Goal: Task Accomplishment & Management: Manage account settings

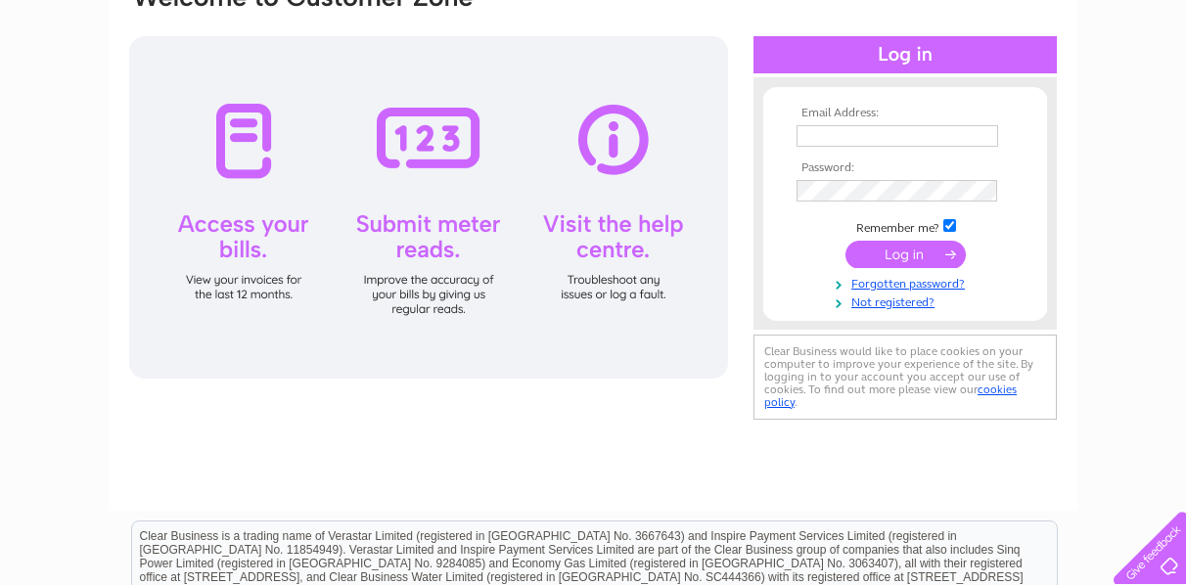
scroll to position [294, 0]
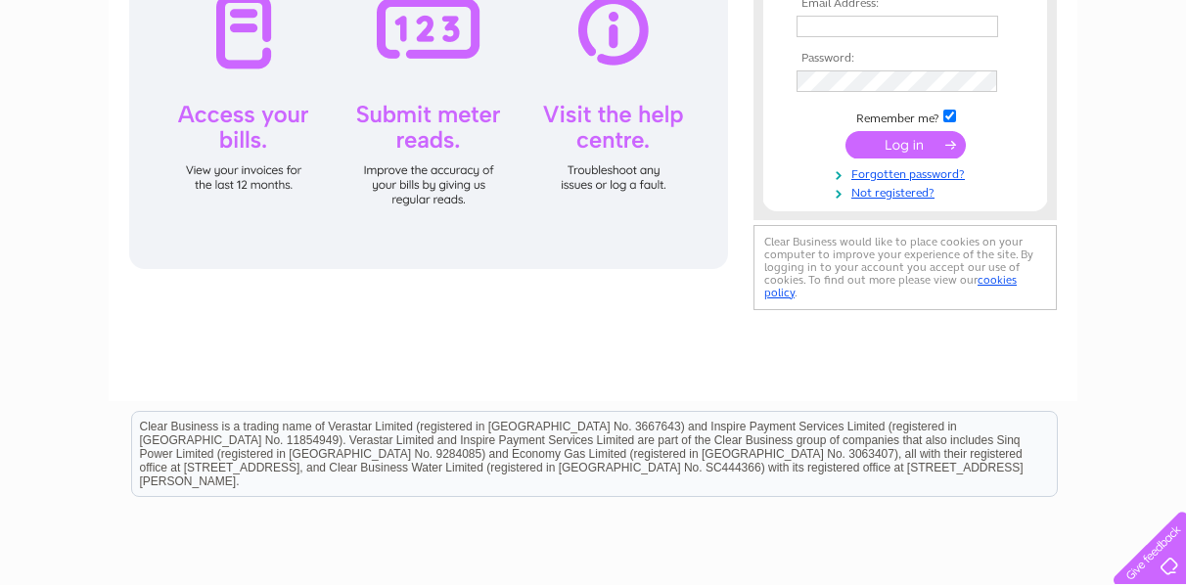
type input "[EMAIL_ADDRESS][DOMAIN_NAME]"
click at [907, 136] on input "submit" at bounding box center [905, 144] width 120 height 27
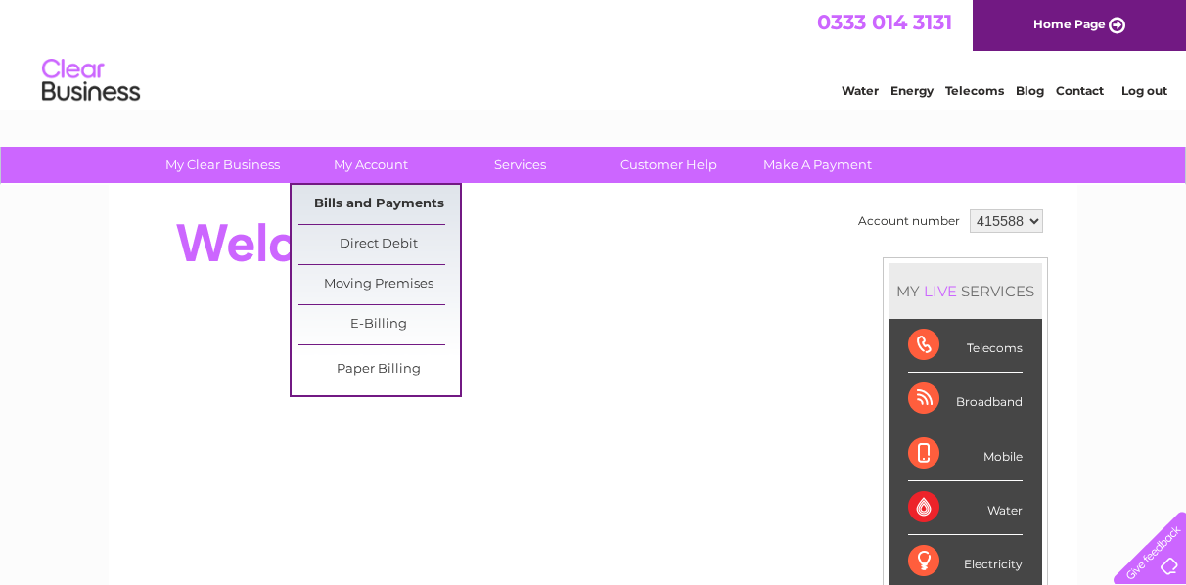
click at [385, 197] on link "Bills and Payments" at bounding box center [378, 204] width 161 height 39
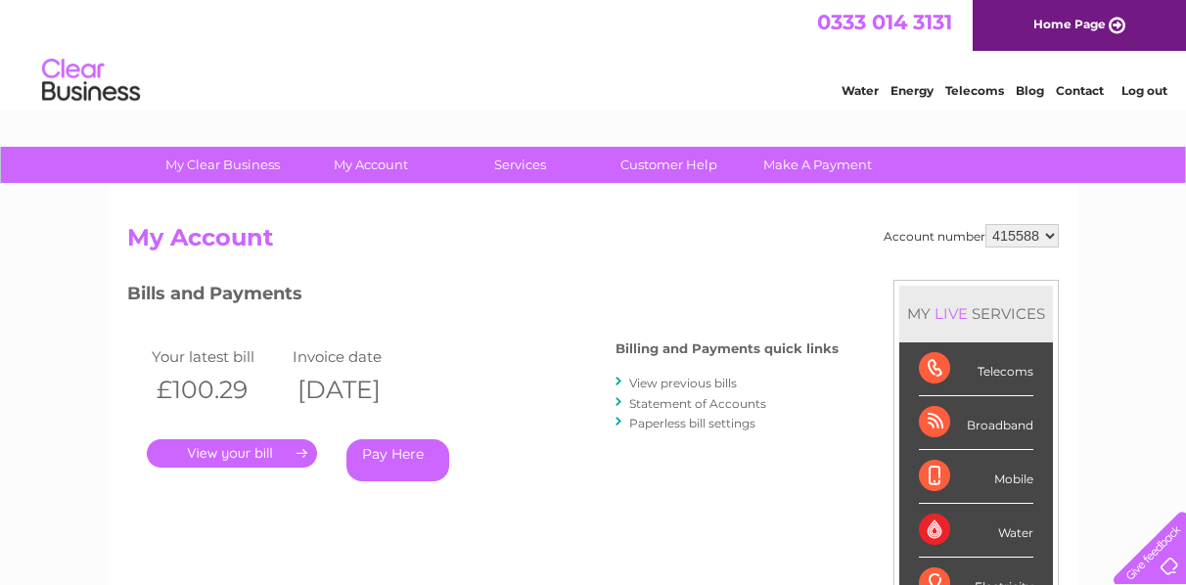
click at [298, 446] on link "." at bounding box center [232, 453] width 170 height 28
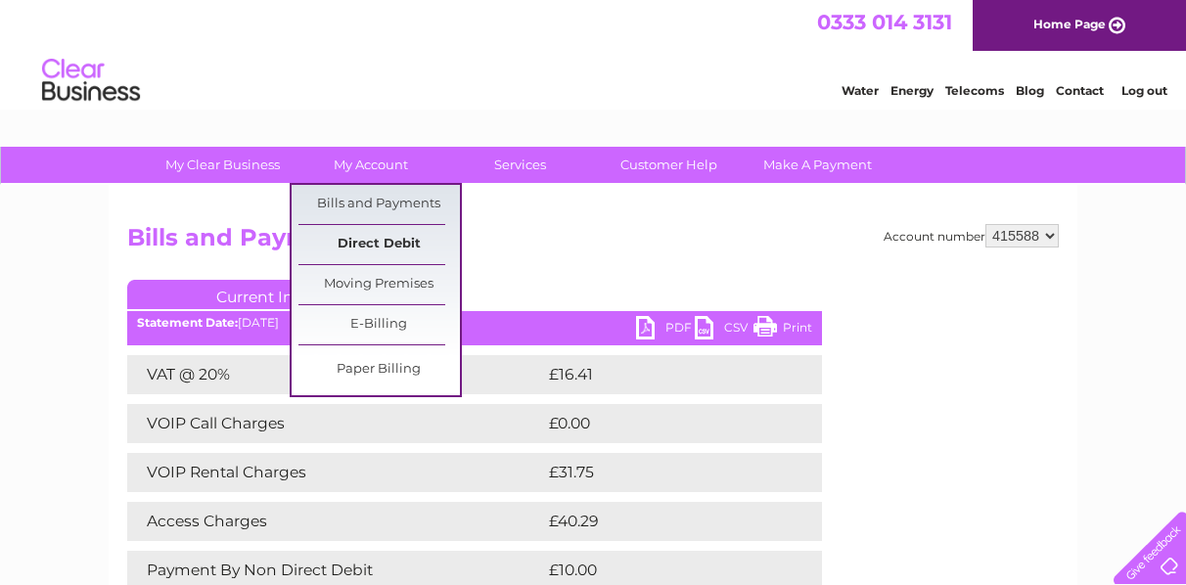
click at [368, 239] on link "Direct Debit" at bounding box center [378, 244] width 161 height 39
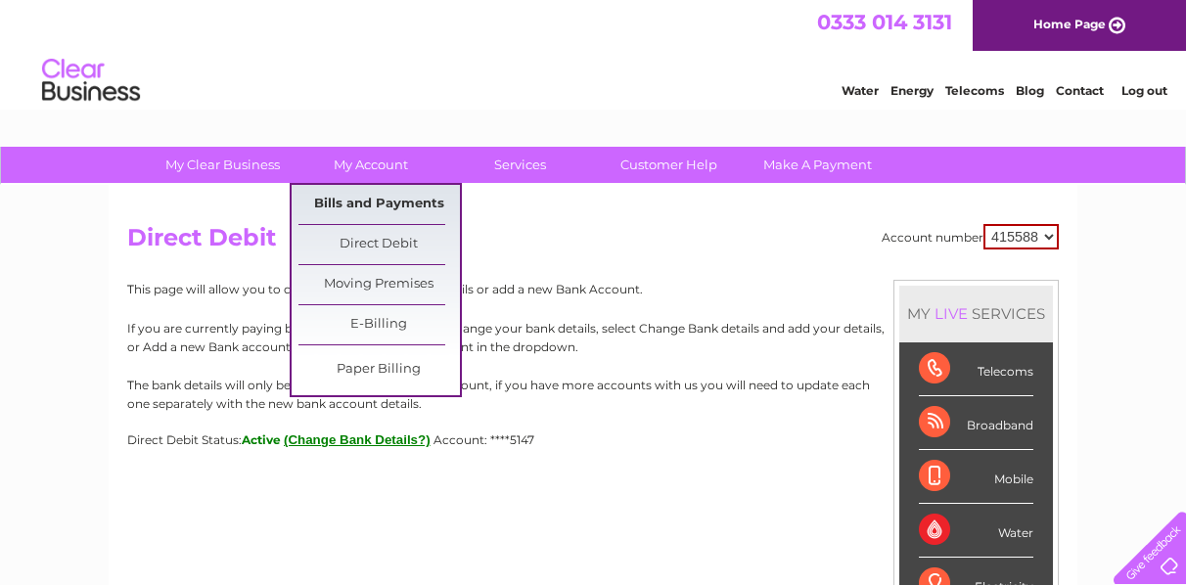
click at [386, 197] on link "Bills and Payments" at bounding box center [378, 204] width 161 height 39
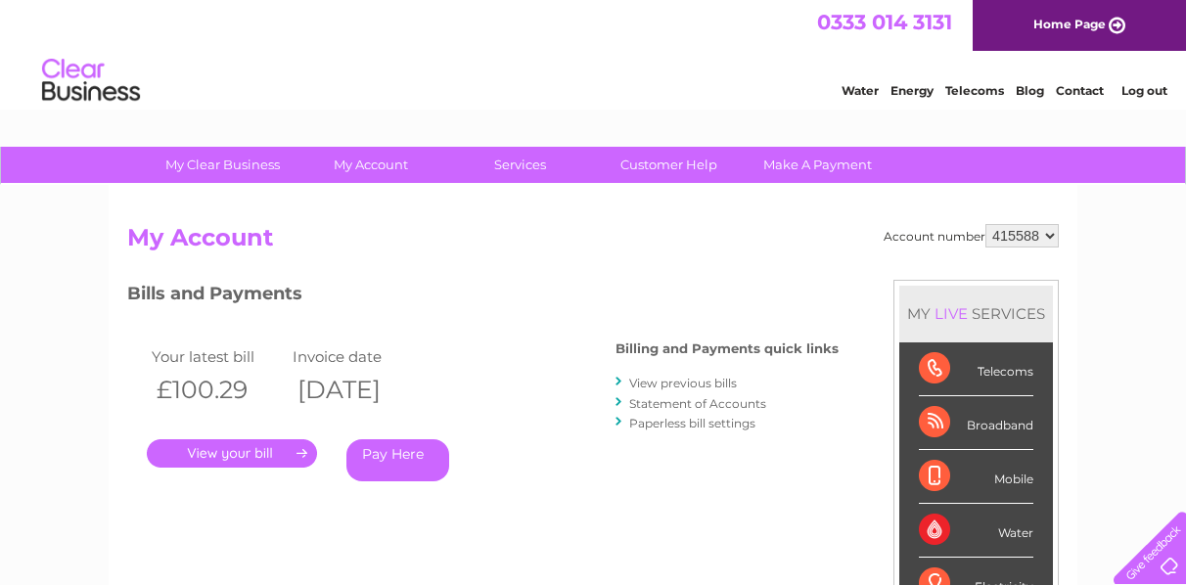
click at [299, 443] on link "." at bounding box center [232, 453] width 170 height 28
